Goal: Navigation & Orientation: Find specific page/section

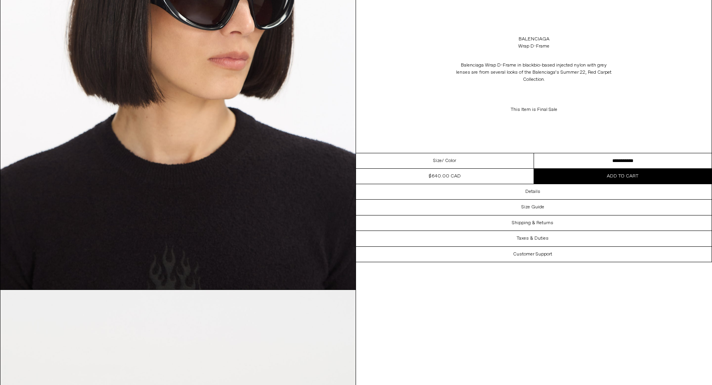
scroll to position [810, 0]
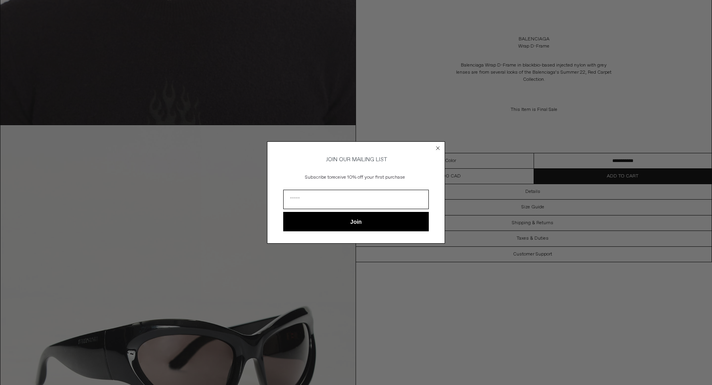
click at [436, 147] on circle "Close dialog" at bounding box center [438, 148] width 8 height 8
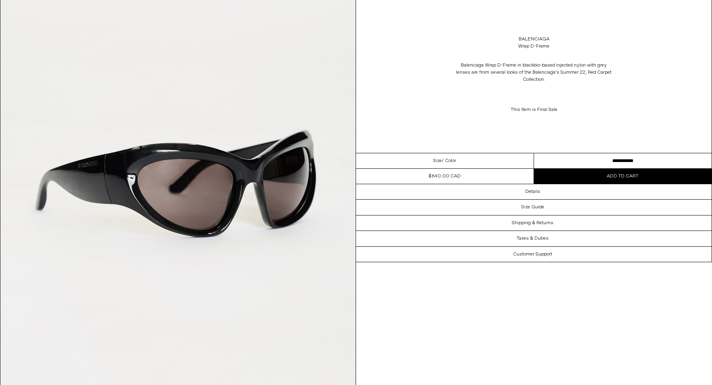
scroll to position [1033, 0]
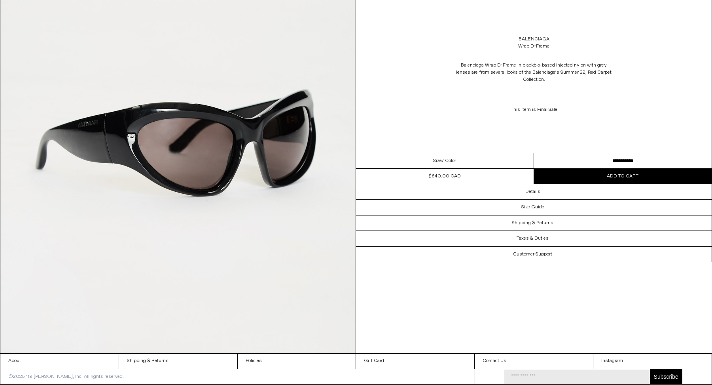
click at [534, 38] on link "Balenciaga" at bounding box center [534, 39] width 31 height 7
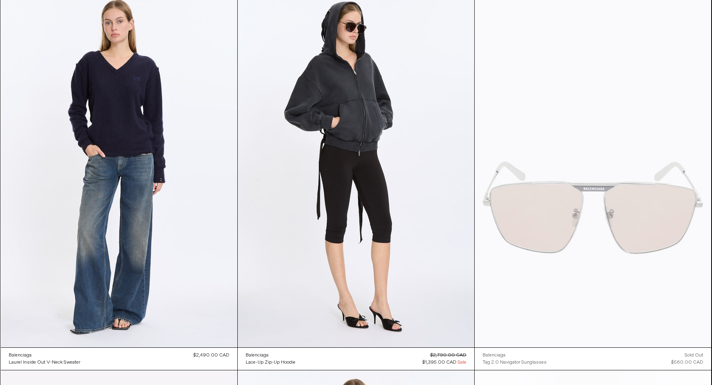
scroll to position [76, 0]
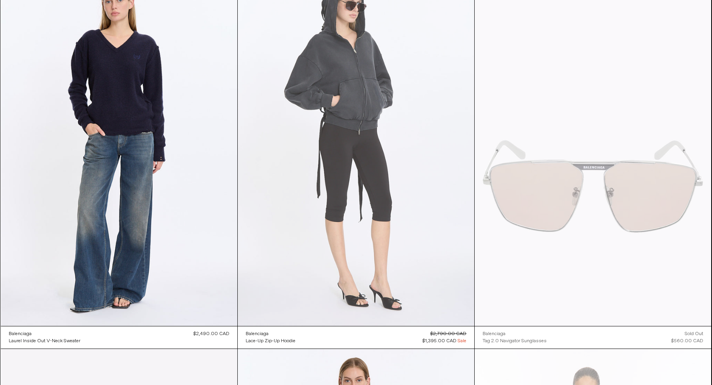
click at [389, 214] on at bounding box center [356, 148] width 237 height 355
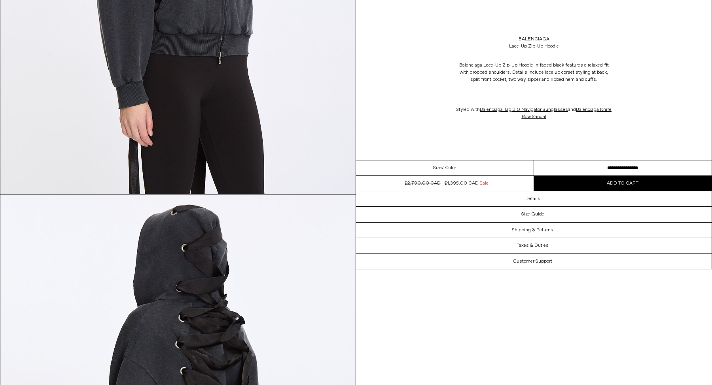
scroll to position [1179, 0]
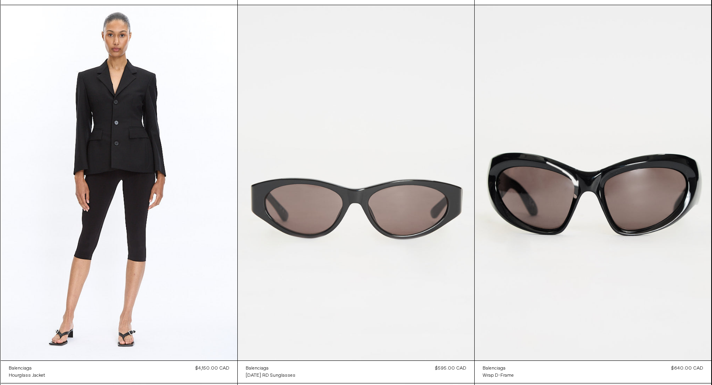
scroll to position [4593, 0]
